Goal: Task Accomplishment & Management: Use online tool/utility

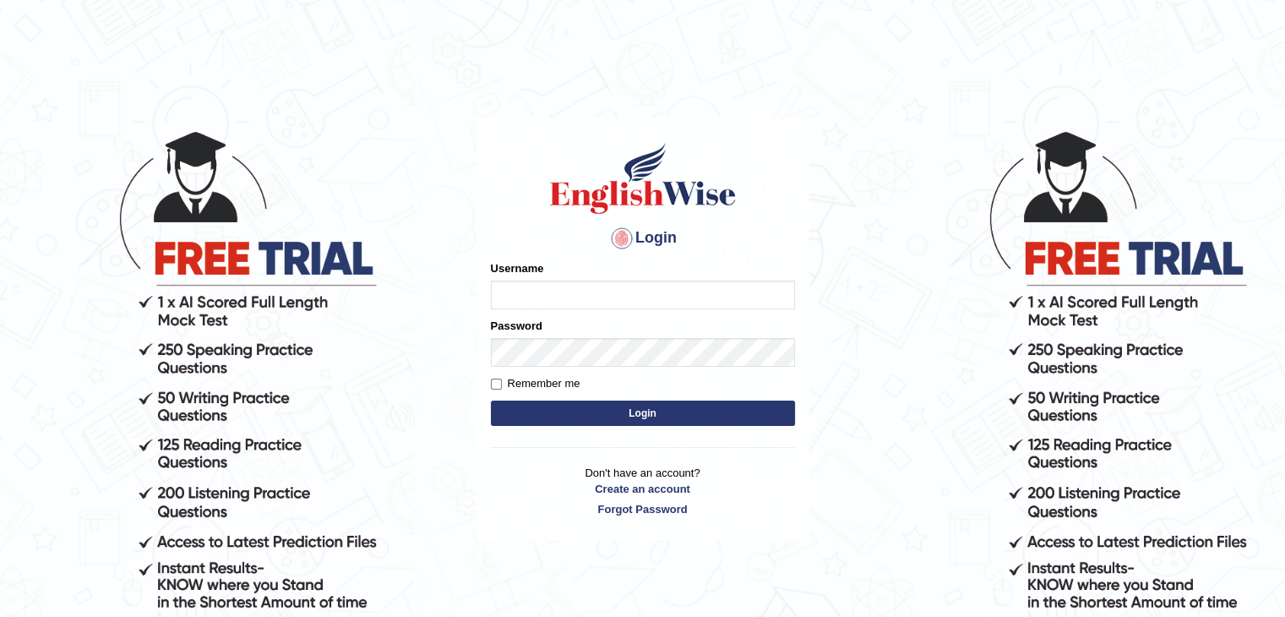
type input "mohdbilal"
click at [682, 413] on button "Login" at bounding box center [643, 412] width 304 height 25
click at [769, 612] on div "Login Please fix the following errors: Username mohdbilal Password Remember me …" at bounding box center [643, 372] width 338 height 617
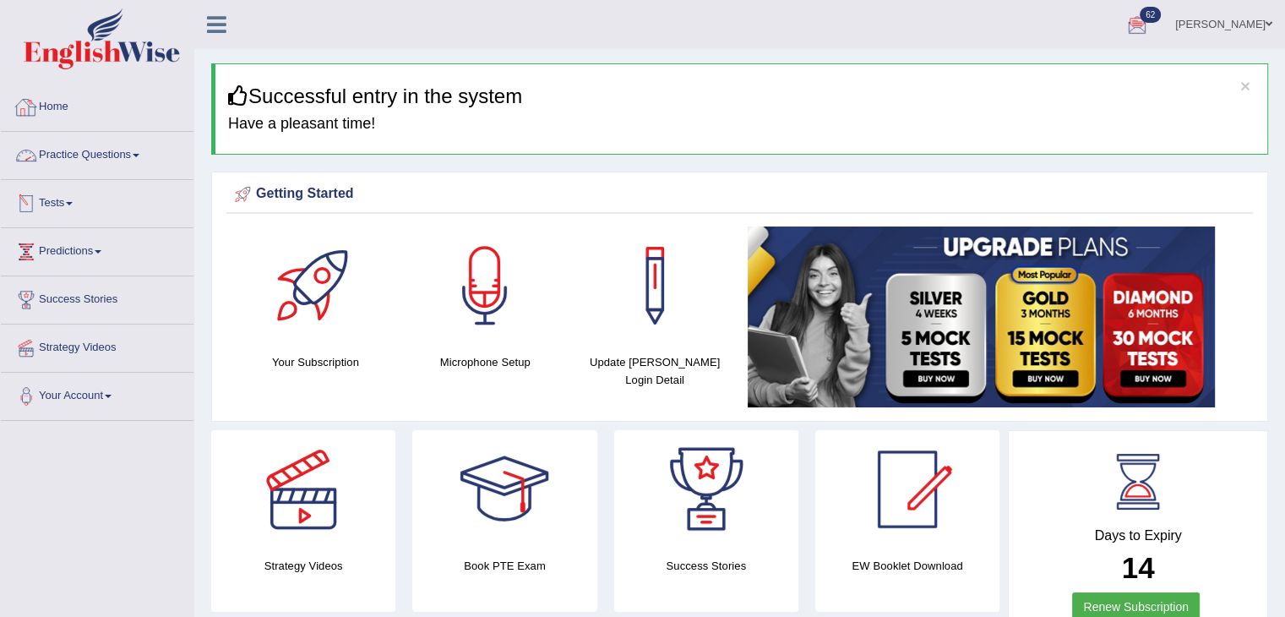
click at [70, 208] on link "Tests" at bounding box center [97, 201] width 193 height 42
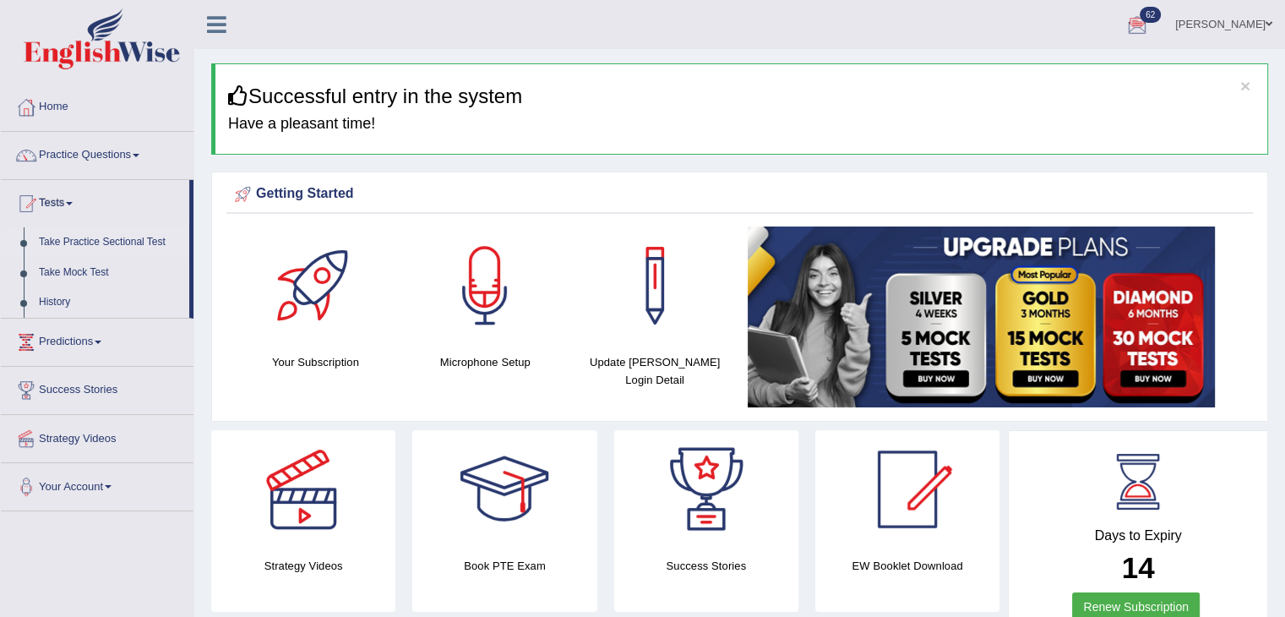
click at [99, 237] on link "Take Practice Sectional Test" at bounding box center [110, 242] width 158 height 30
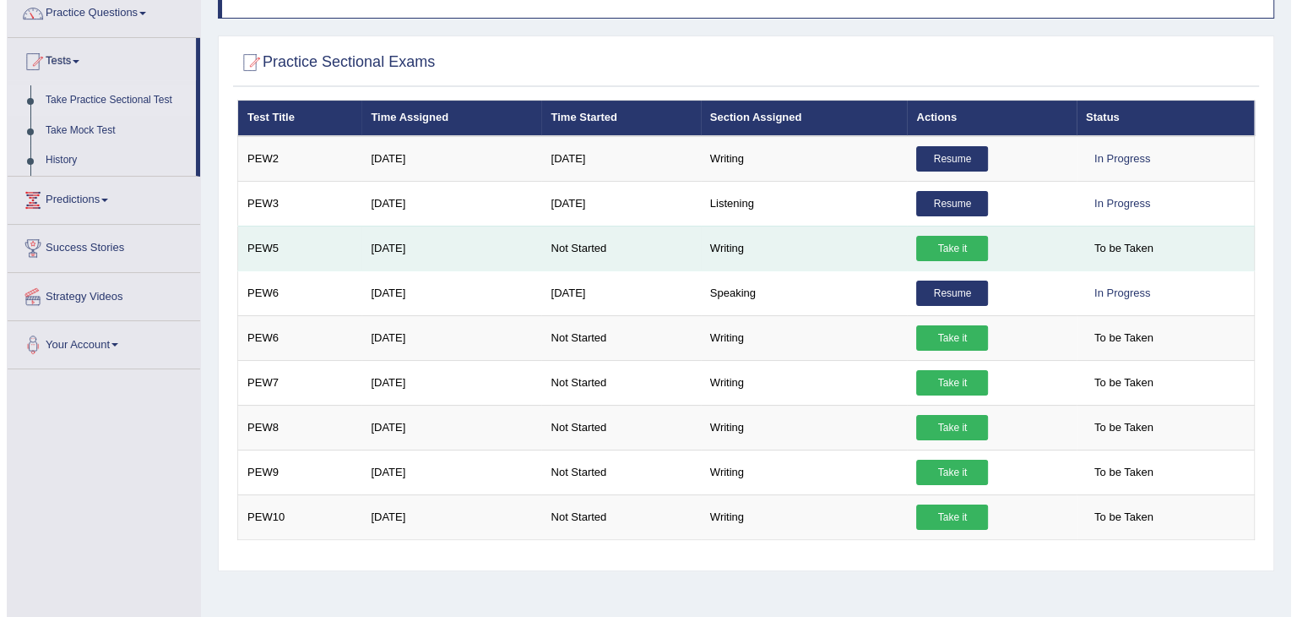
scroll to position [169, 0]
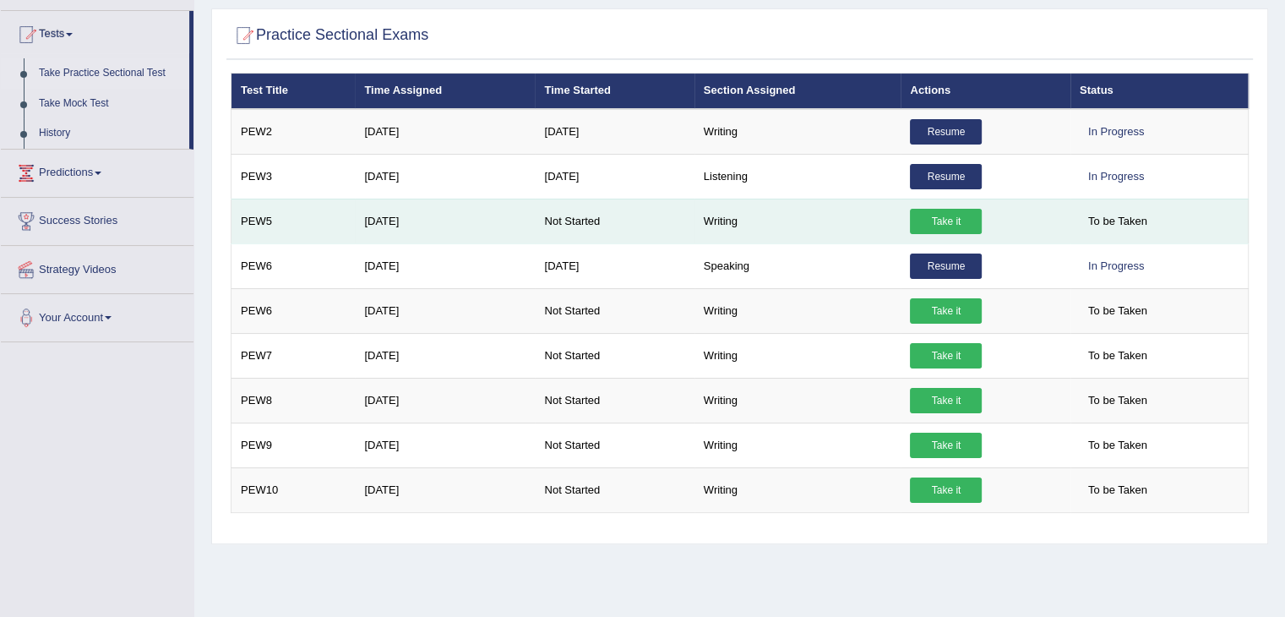
click at [957, 214] on link "Take it" at bounding box center [946, 221] width 72 height 25
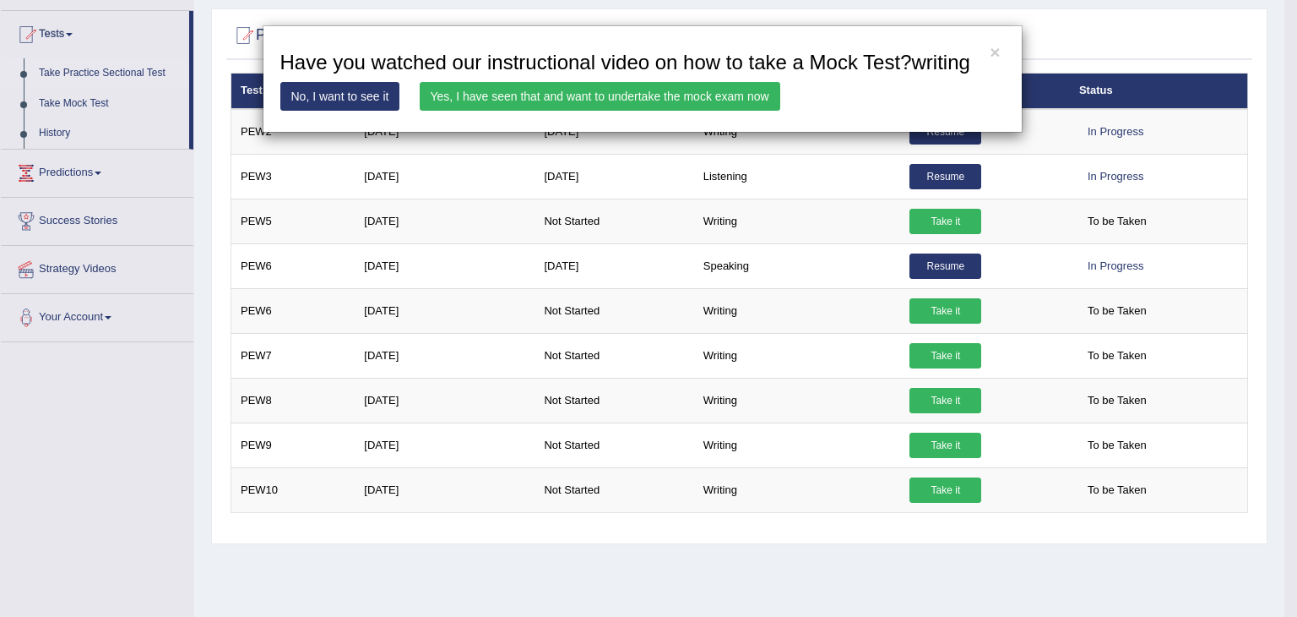
click at [577, 98] on link "Yes, I have seen that and want to undertake the mock exam now" at bounding box center [600, 96] width 361 height 29
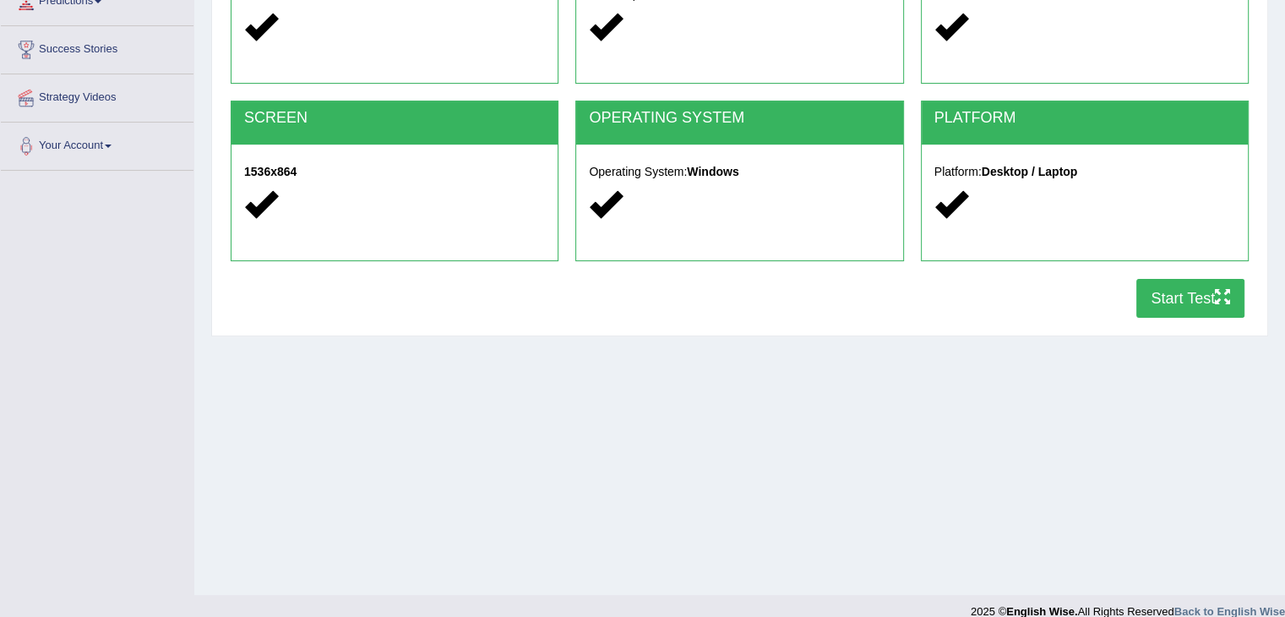
scroll to position [253, 0]
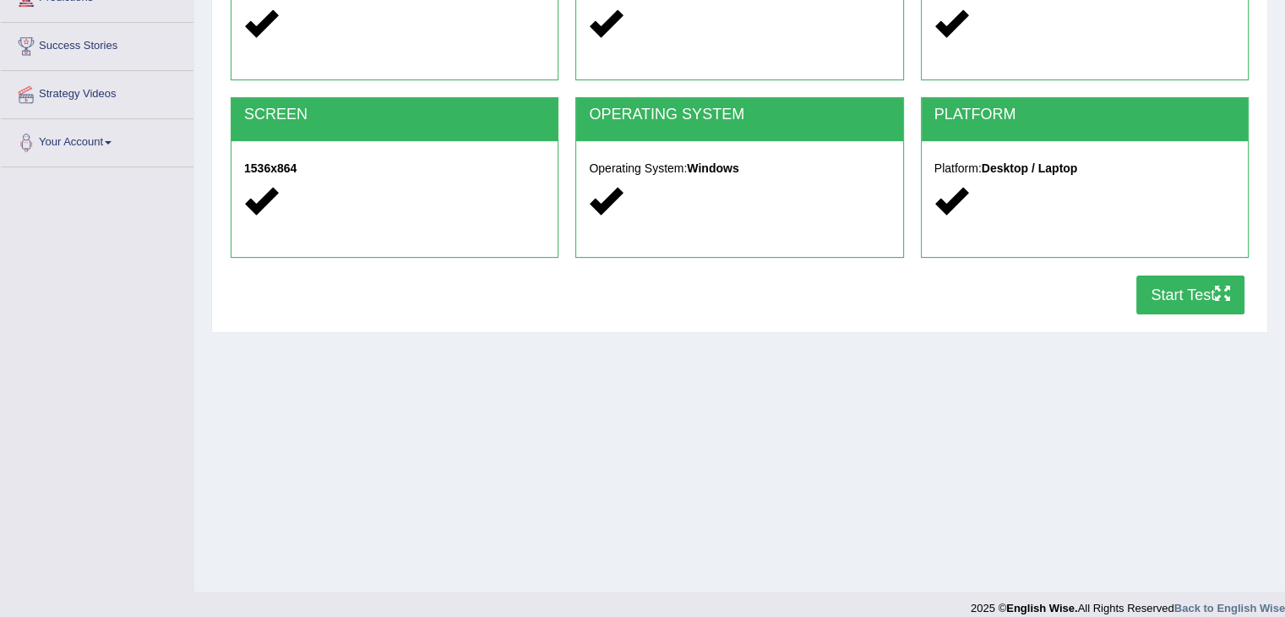
click at [1182, 296] on button "Start Test" at bounding box center [1190, 294] width 108 height 39
